Goal: Find specific page/section: Find specific page/section

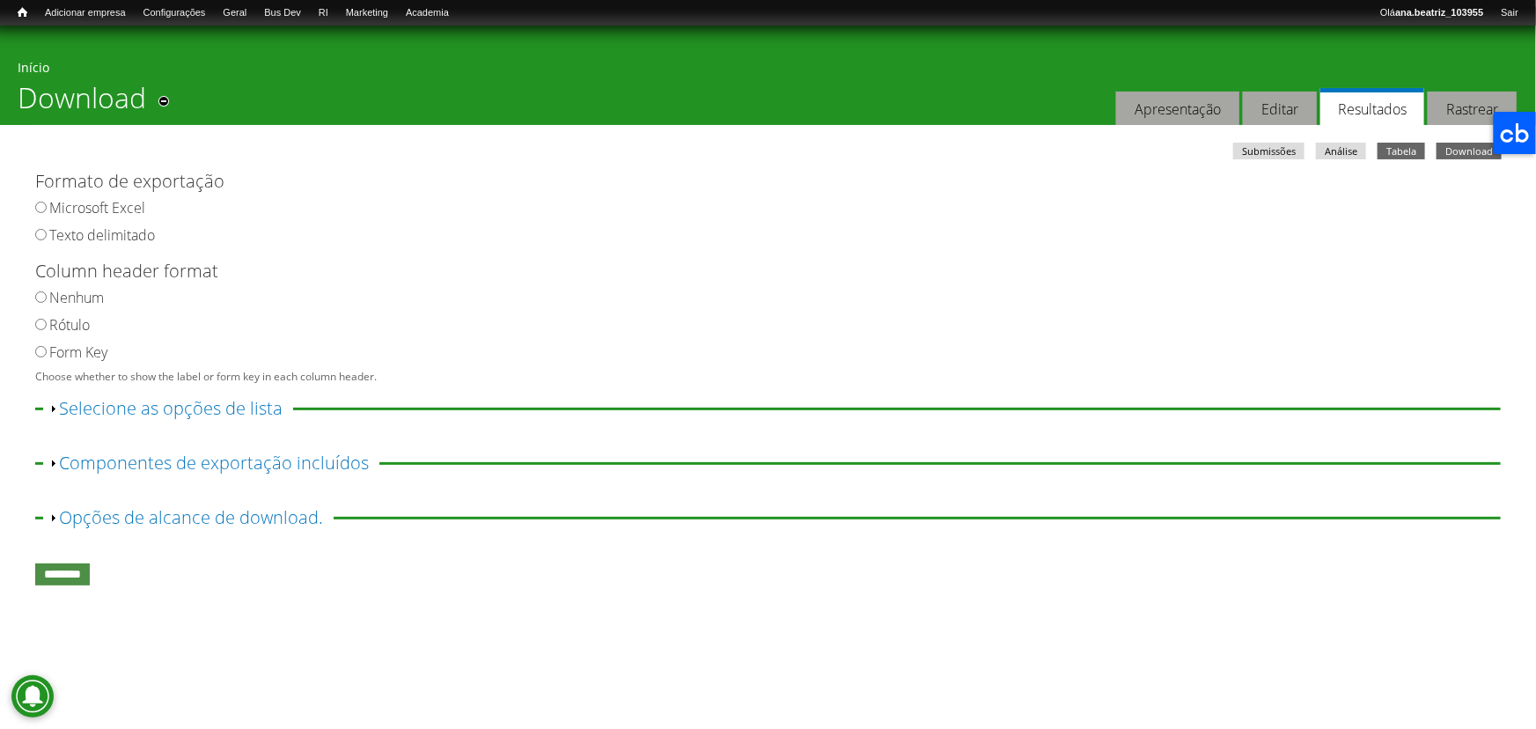
click at [1397, 158] on link "Tabela" at bounding box center [1401, 151] width 48 height 17
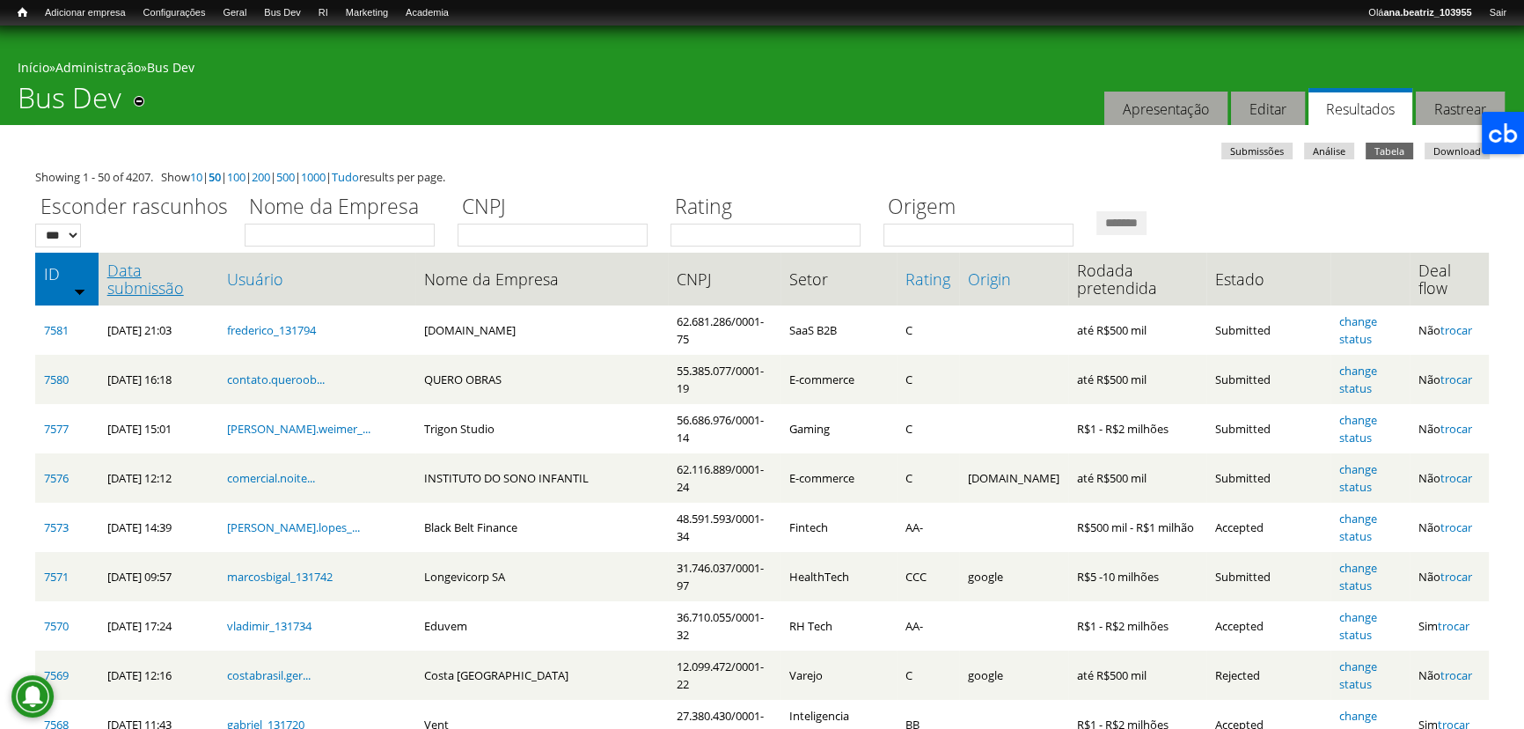
click at [178, 284] on link "Data submissão" at bounding box center [158, 278] width 102 height 35
